Goal: Book appointment/travel/reservation

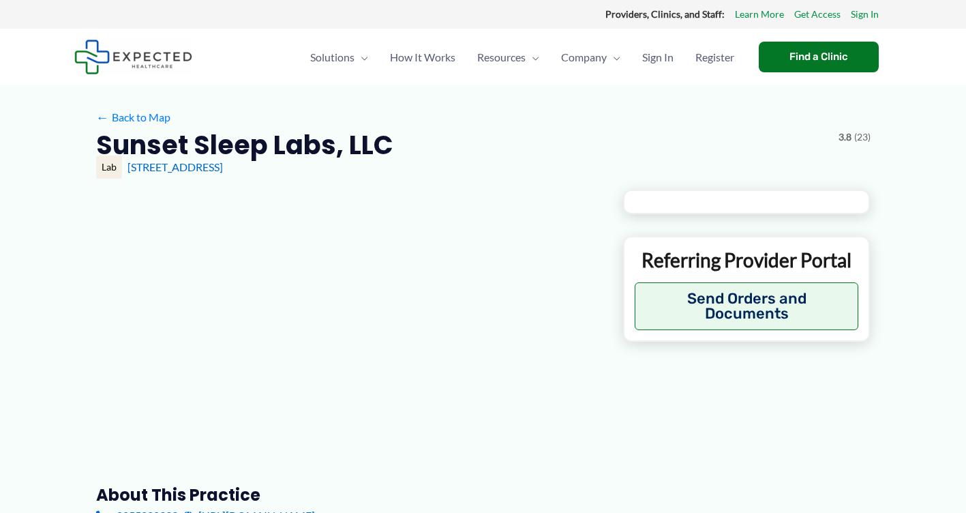
type input "**********"
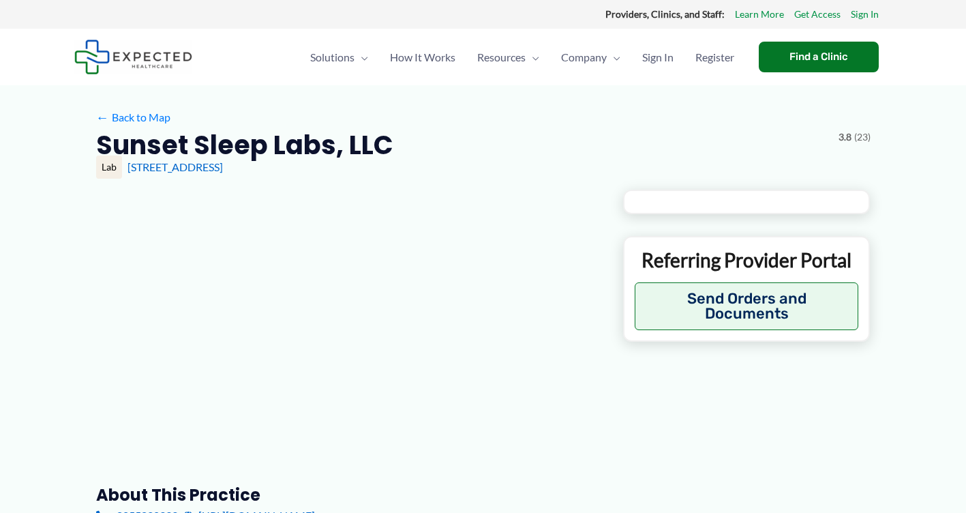
type input "**********"
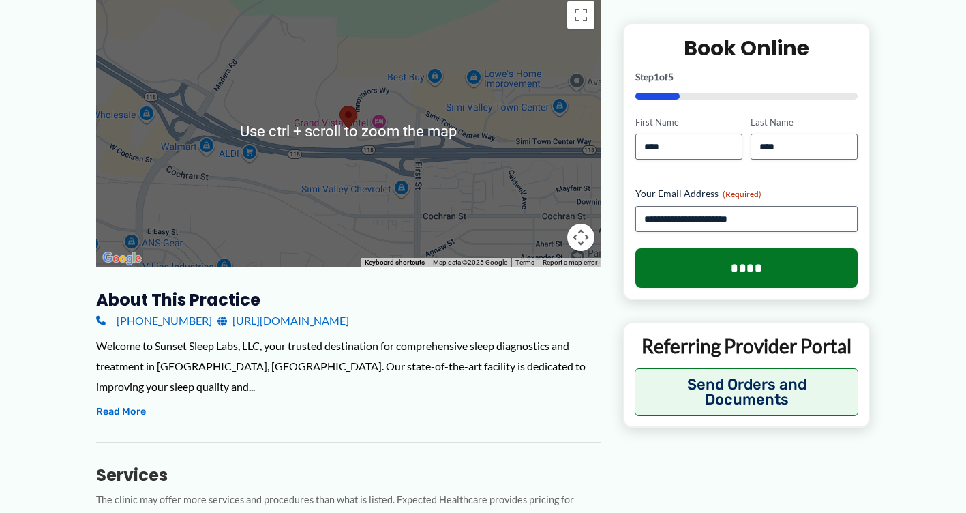
scroll to position [409, 0]
